Goal: Register for event/course

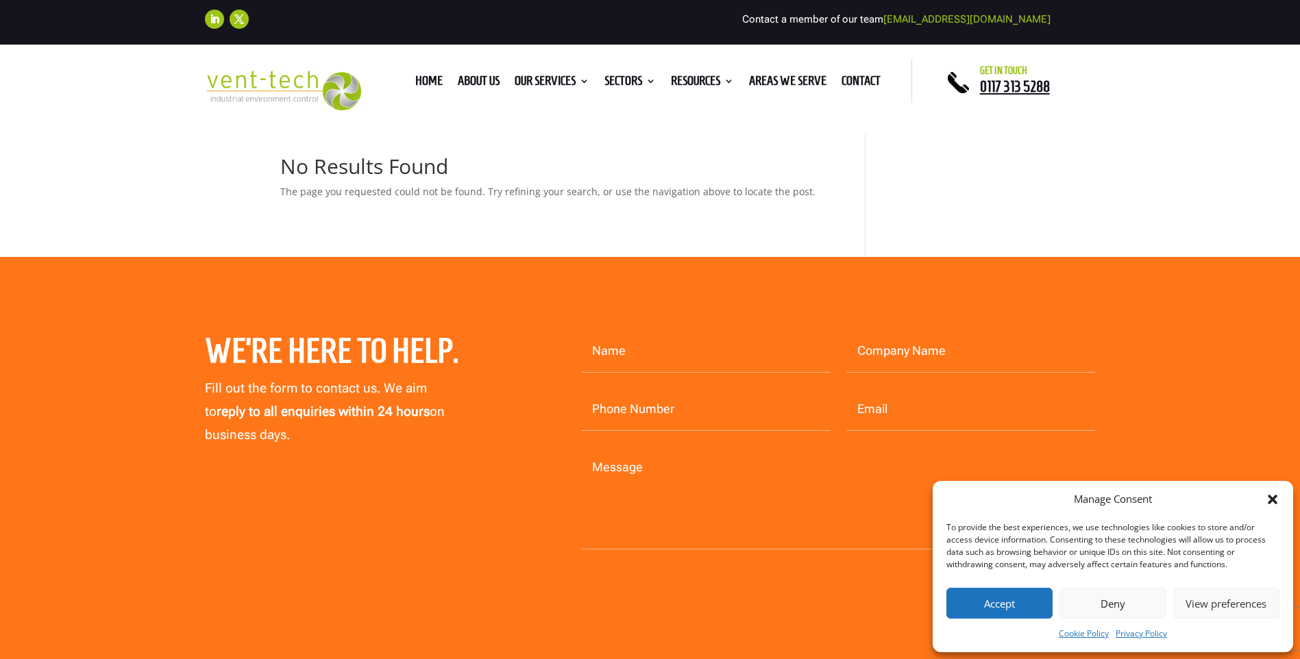
click at [999, 600] on button "Accept" at bounding box center [1000, 603] width 106 height 31
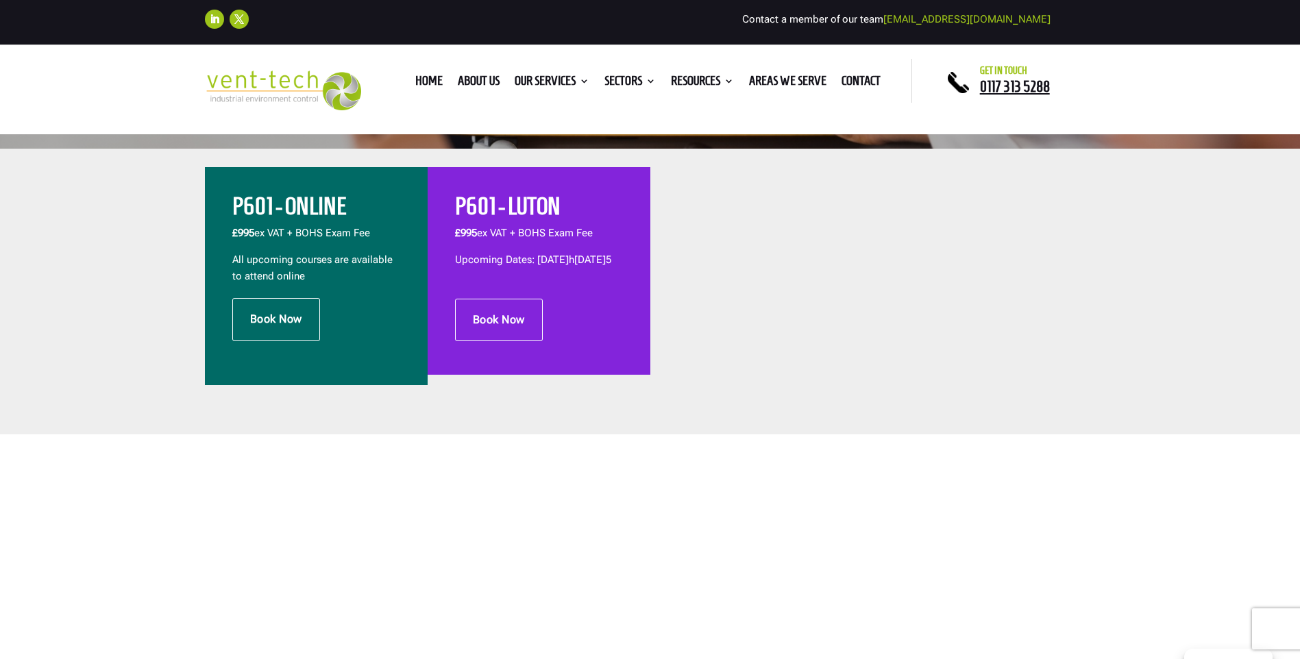
scroll to position [411, 0]
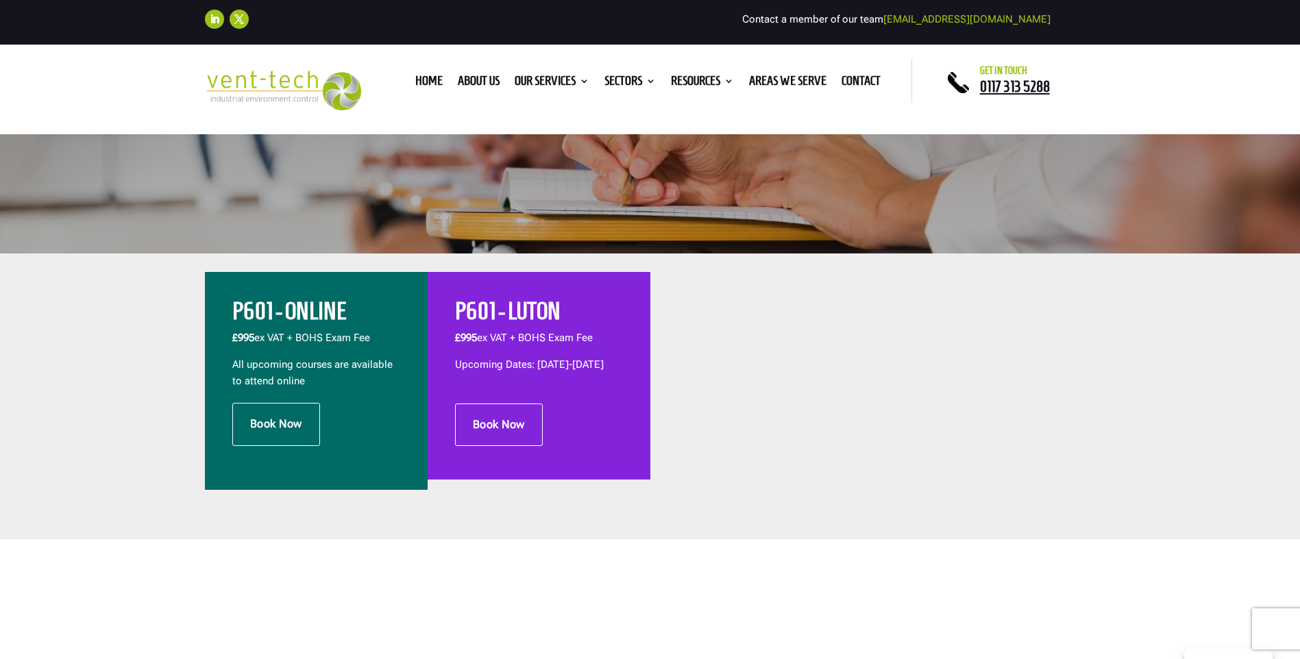
scroll to position [343, 0]
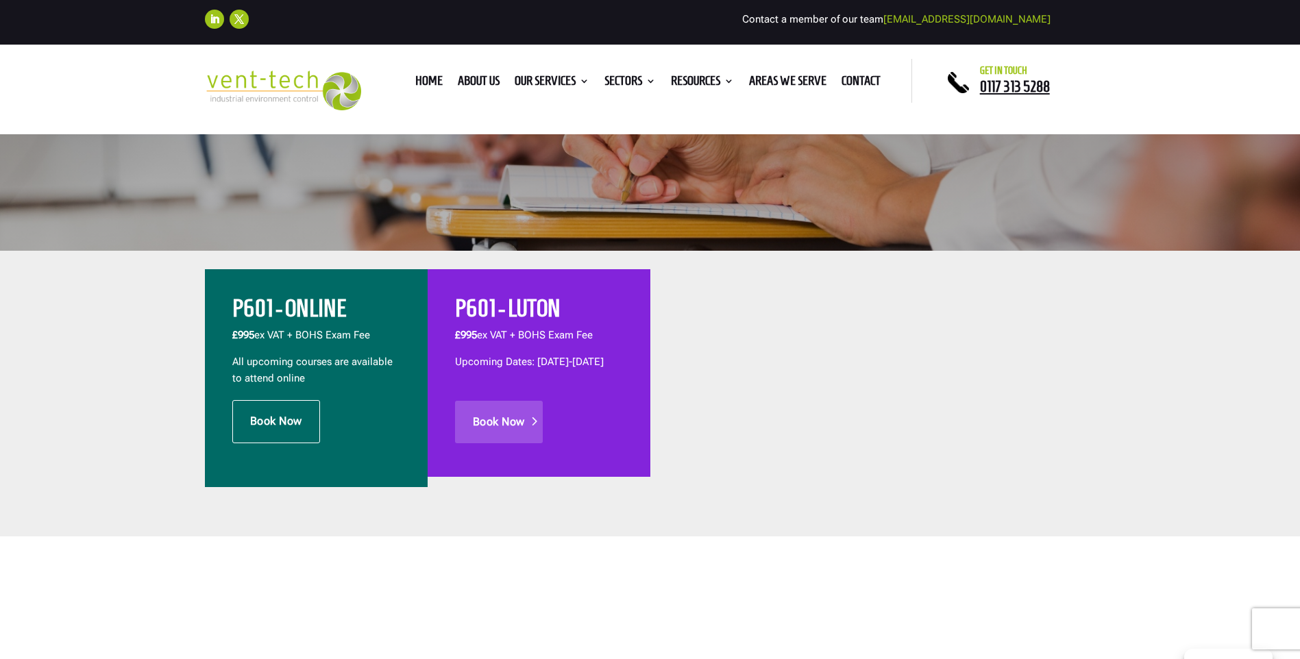
click at [503, 437] on link "Book Now" at bounding box center [499, 422] width 88 height 43
